Goal: Transaction & Acquisition: Purchase product/service

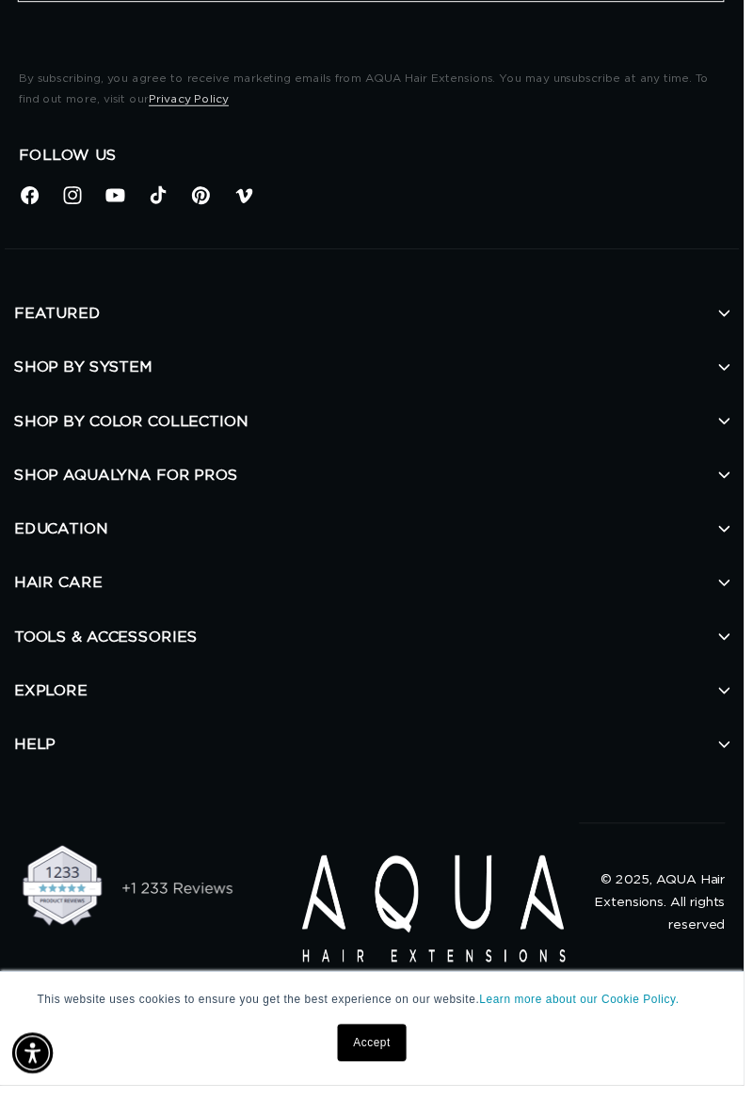
scroll to position [0, 653]
click at [289, 454] on h2 "SHOP BY COLOR COLLECTION" at bounding box center [376, 426] width 725 height 55
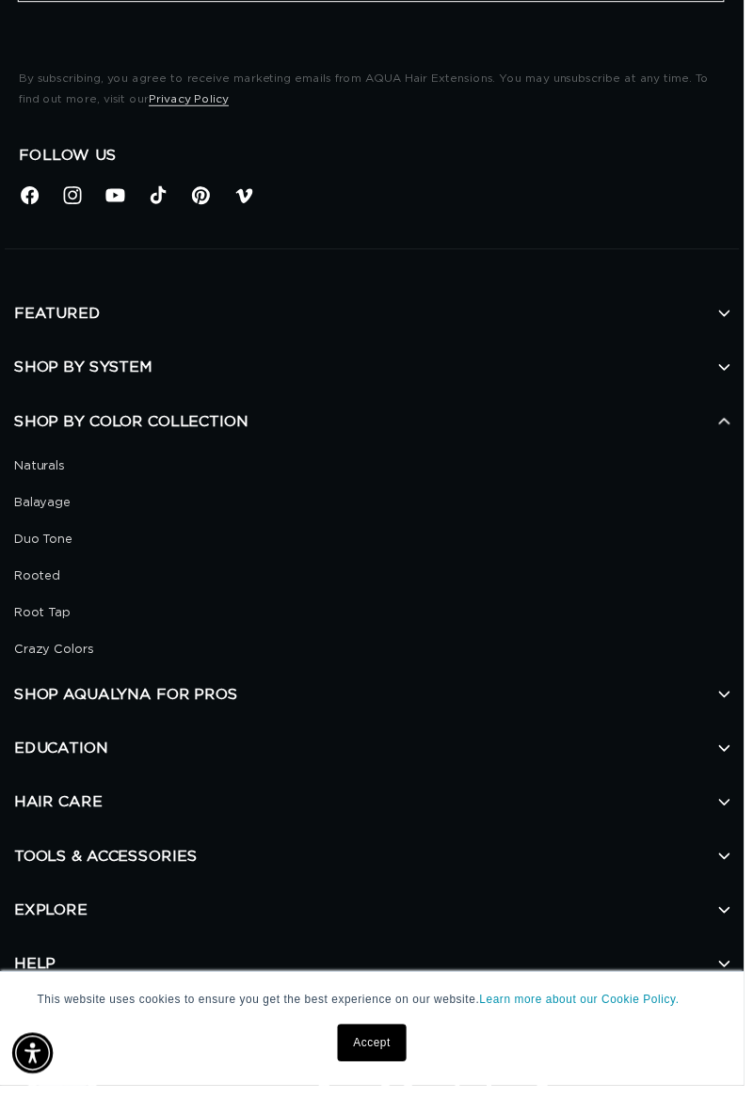
scroll to position [0, 0]
click at [47, 483] on link "Naturals" at bounding box center [369, 472] width 711 height 22
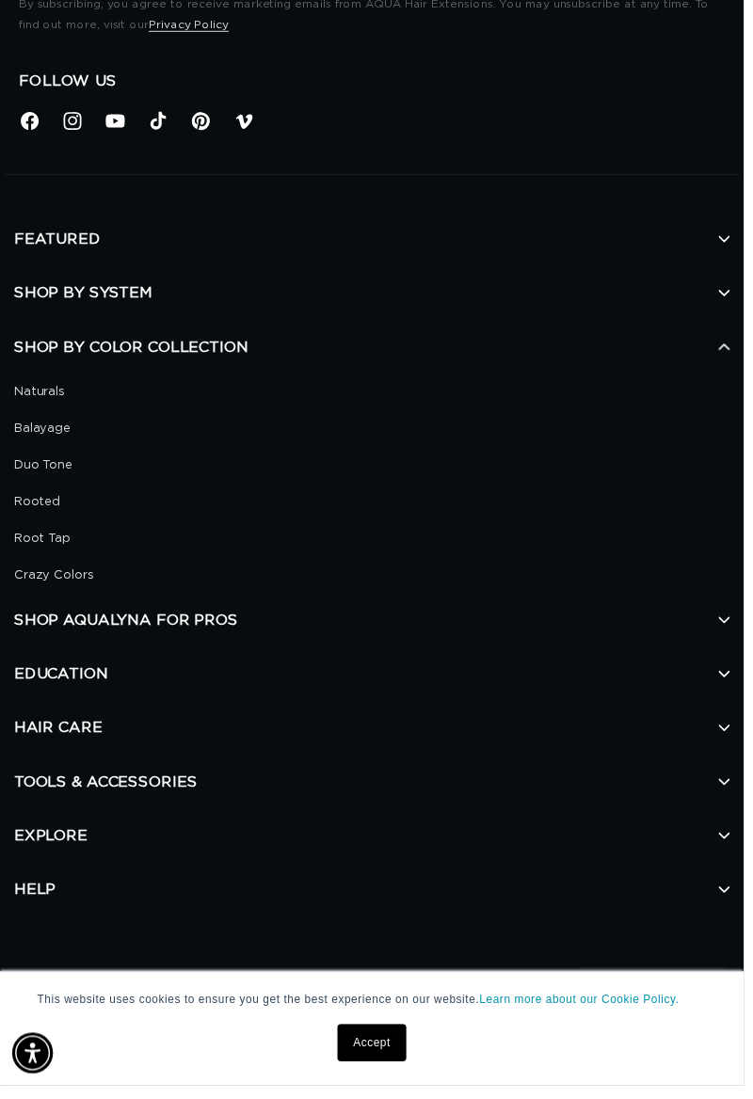
scroll to position [2210, 0]
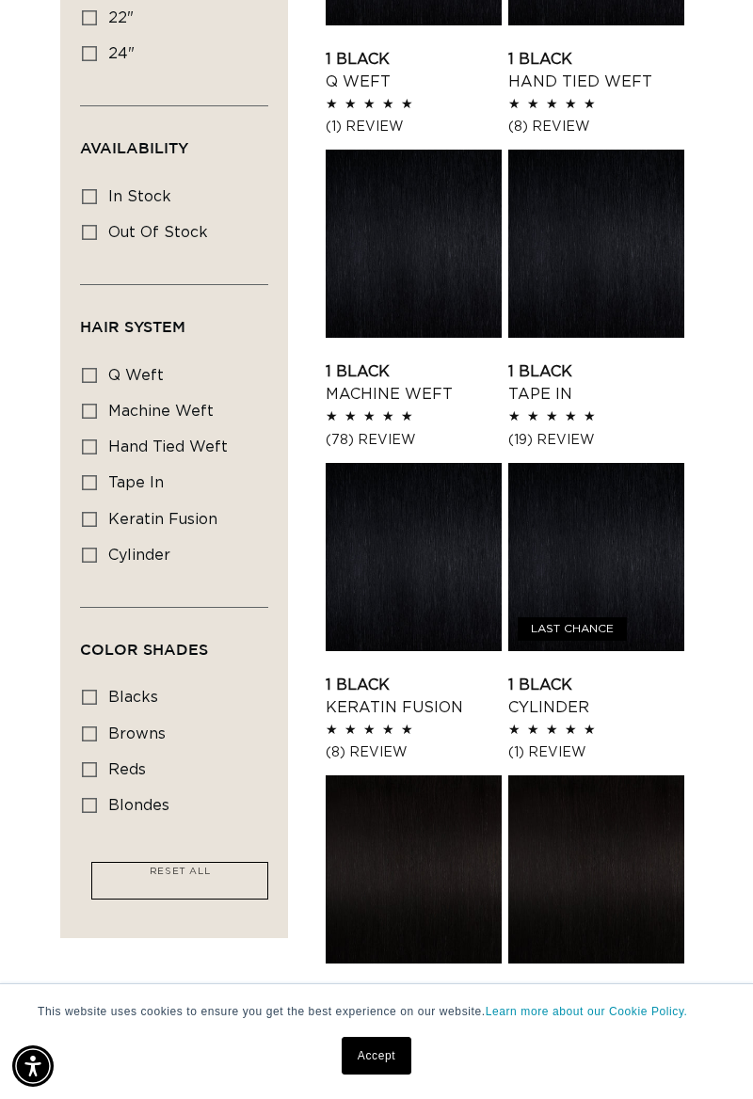
scroll to position [600, 0]
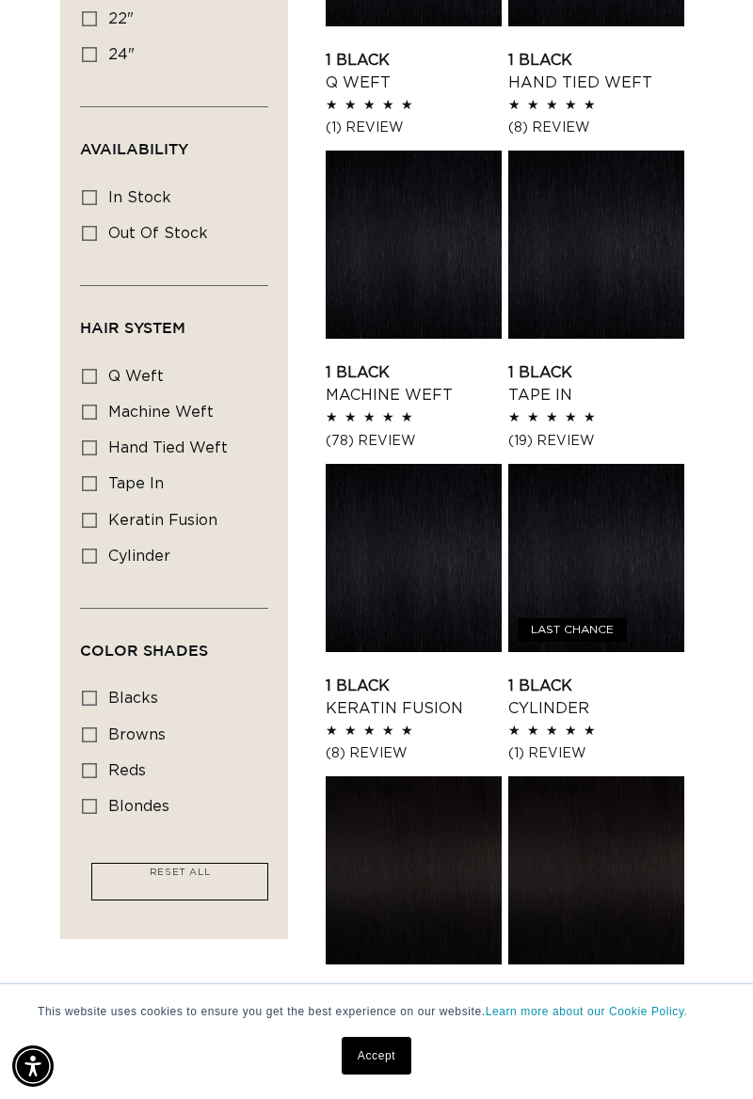
click at [97, 819] on label "blondes blondes (53 products)" at bounding box center [168, 808] width 173 height 36
click at [97, 814] on input "blondes blondes (53 products)" at bounding box center [89, 806] width 15 height 15
checkbox input "true"
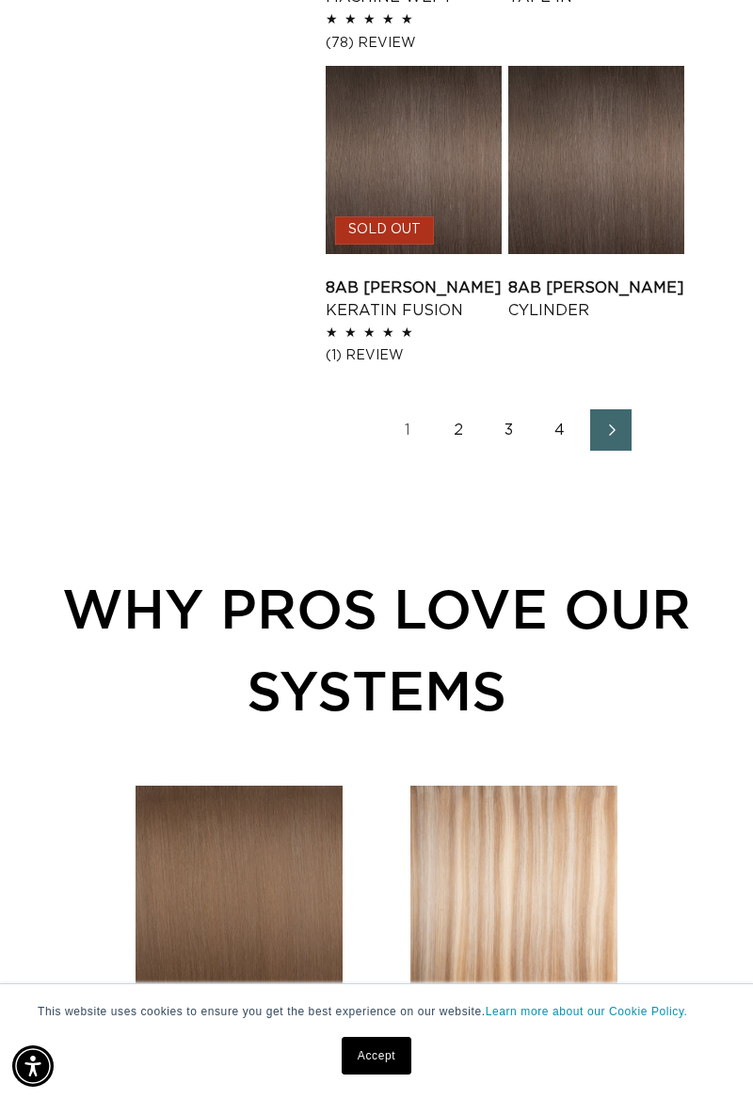
scroll to position [2558, 0]
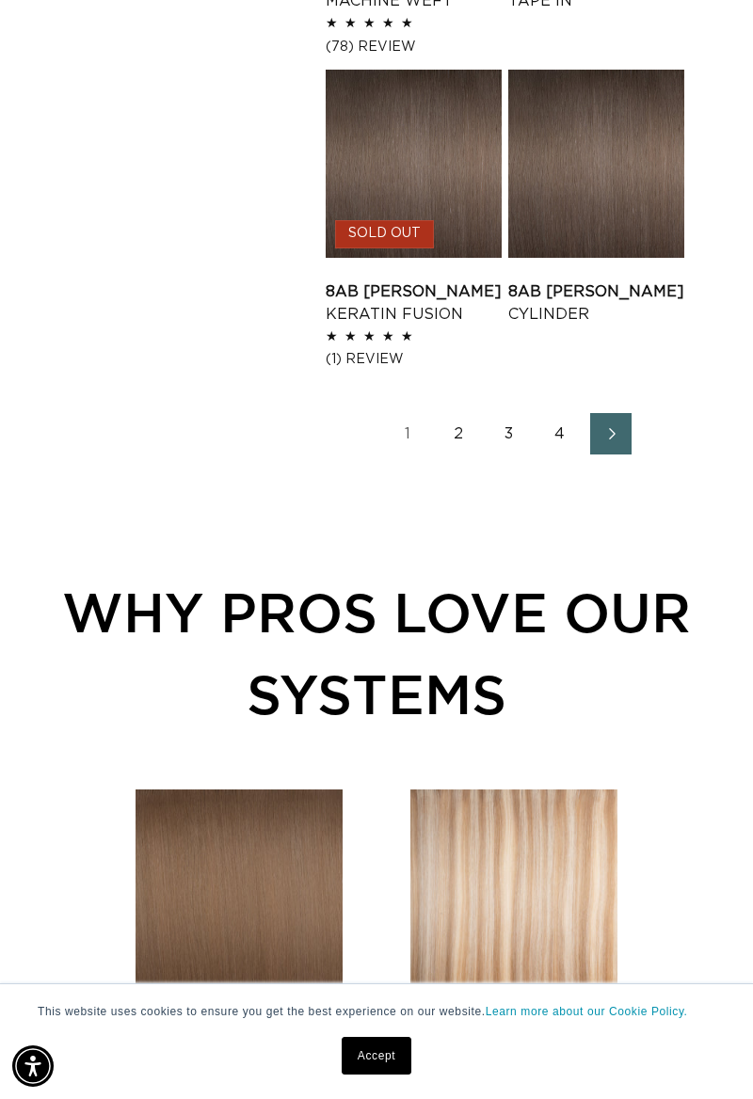
click at [608, 441] on span "Next page" at bounding box center [611, 434] width 12 height 23
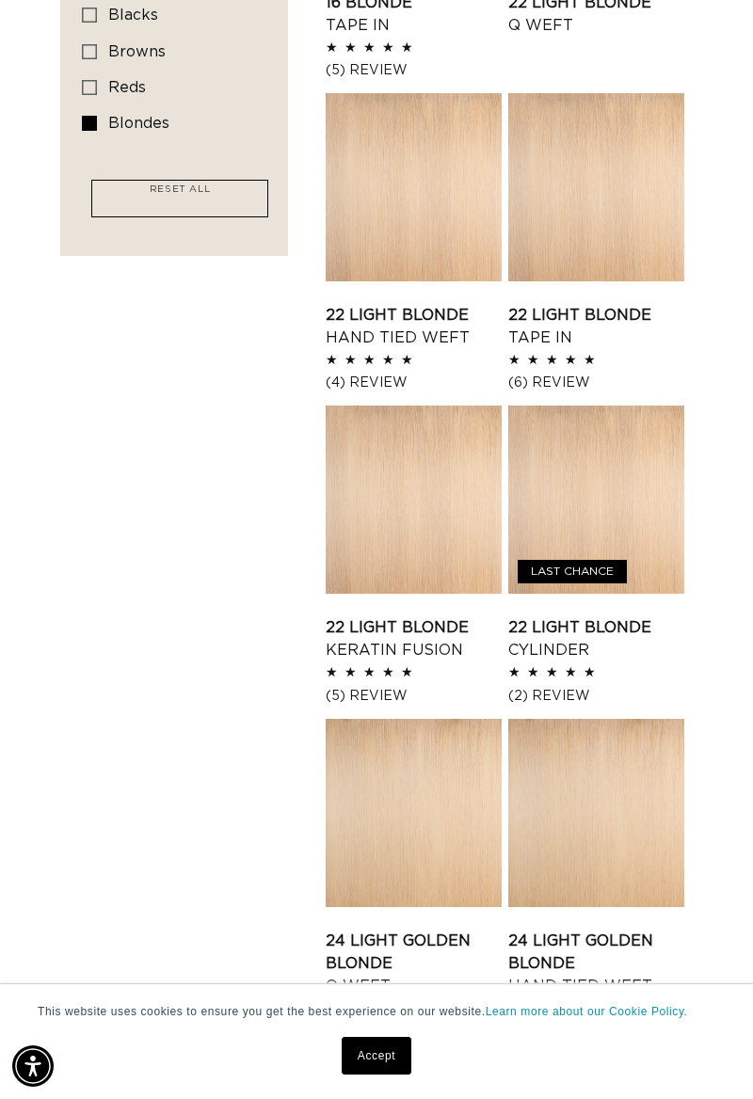
scroll to position [0, 653]
